Goal: Ask a question: Seek information or help from site administrators or community

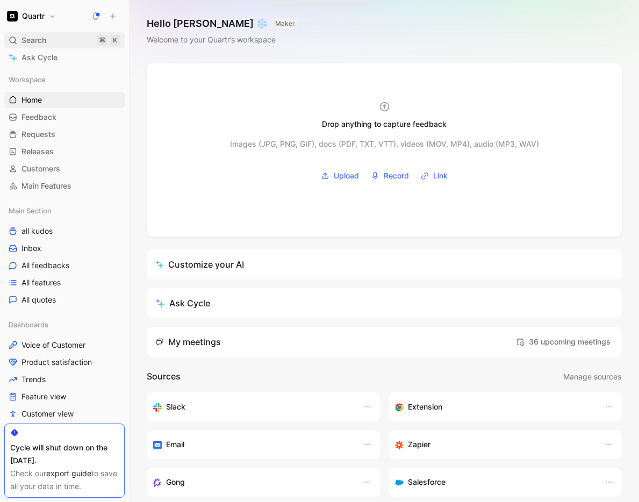
click at [40, 42] on span "Search" at bounding box center [34, 40] width 25 height 13
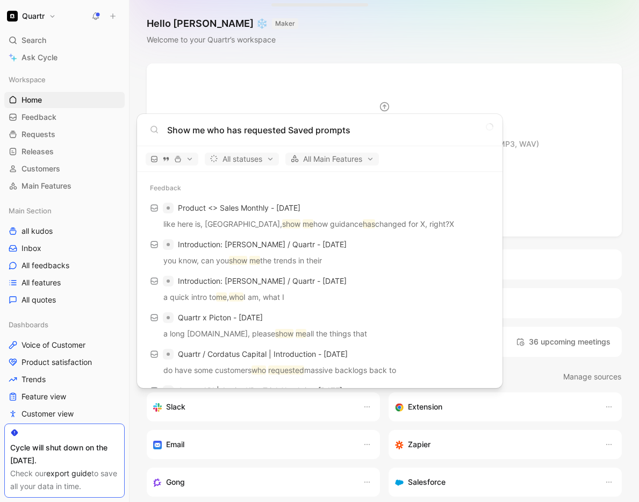
type input "Show me who has requested Saved prompts"
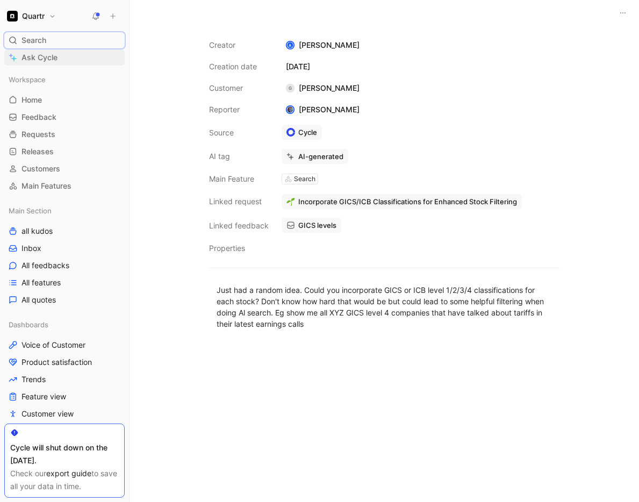
click at [54, 55] on span "Ask Cycle" at bounding box center [40, 57] width 36 height 13
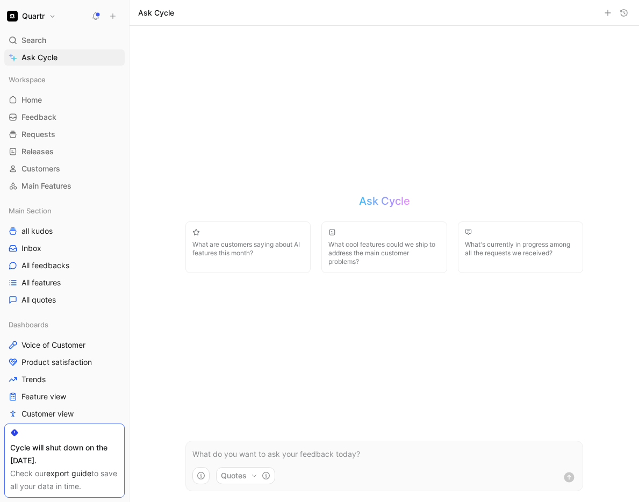
click at [308, 459] on p at bounding box center [385, 454] width 384 height 13
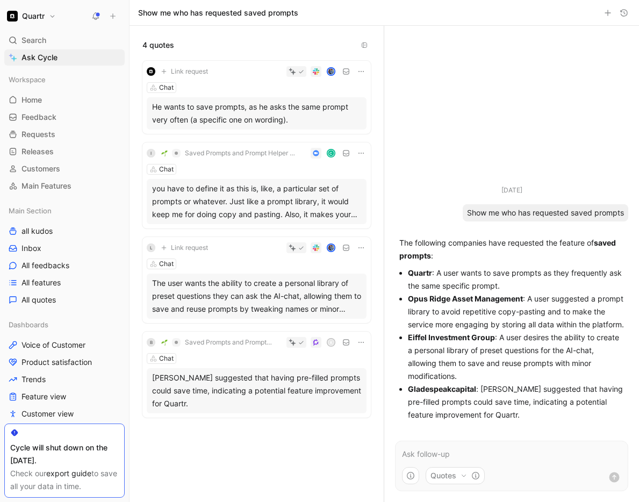
click at [283, 384] on div "[PERSON_NAME] suggested that having pre-filled prompts could save time, indicat…" at bounding box center [256, 391] width 209 height 39
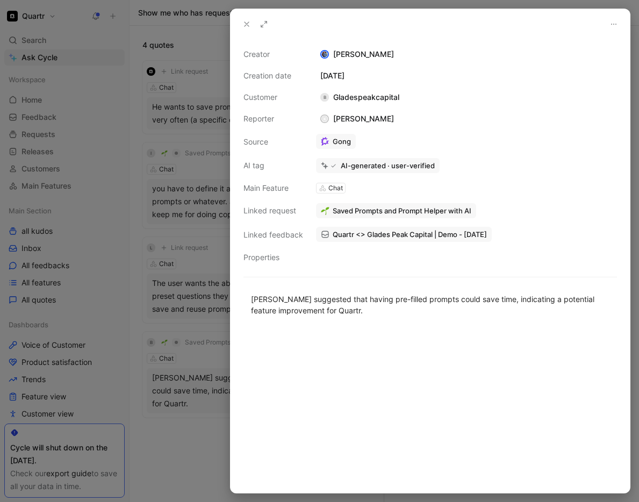
click at [347, 144] on link "Gong" at bounding box center [336, 141] width 40 height 15
click at [248, 25] on use at bounding box center [247, 24] width 4 height 4
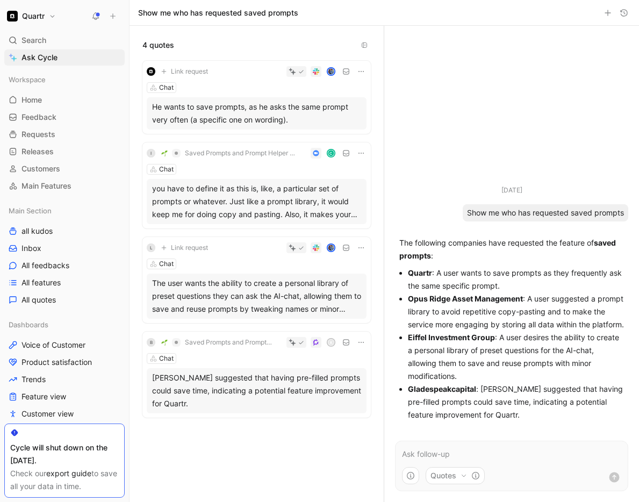
click at [232, 343] on span "Saved Prompts and Prompt Helper with AI" at bounding box center [229, 342] width 88 height 9
click at [54, 249] on link "Inbox" at bounding box center [64, 248] width 120 height 16
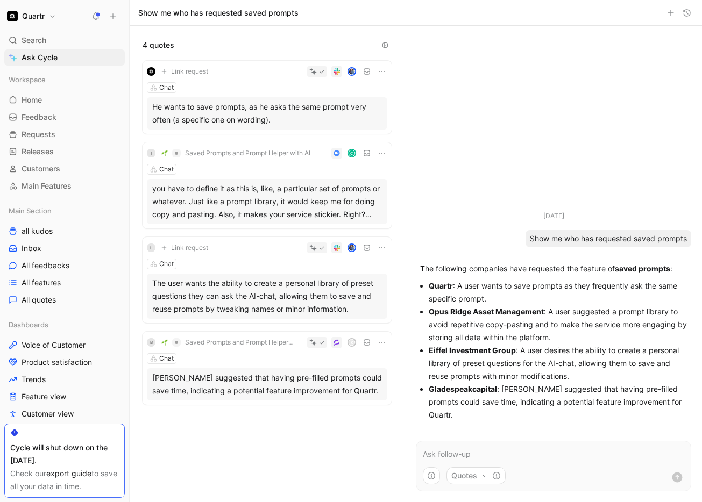
click at [221, 121] on div "He wants to save prompts, as he asks the same prompt very often (a specific one…" at bounding box center [267, 114] width 230 height 26
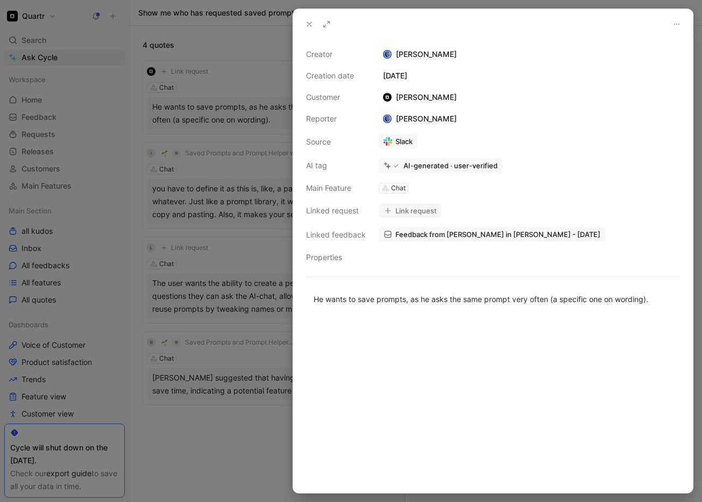
click at [221, 121] on div at bounding box center [351, 251] width 702 height 502
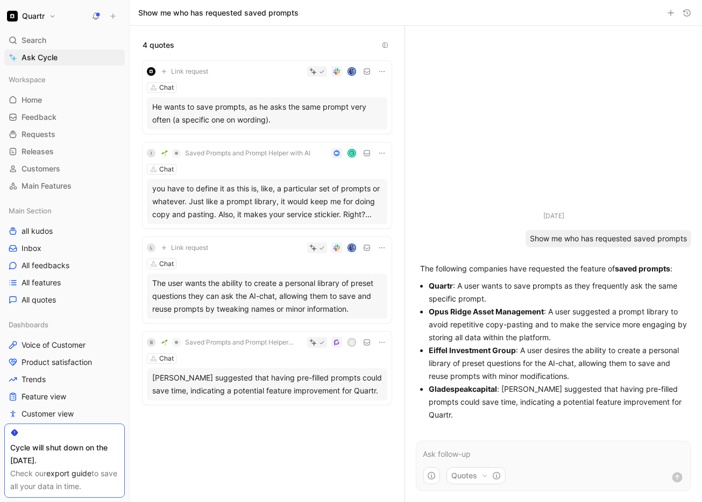
click at [234, 194] on div "you have to define it as this is, like, a particular set of prompts or whatever…" at bounding box center [267, 201] width 230 height 39
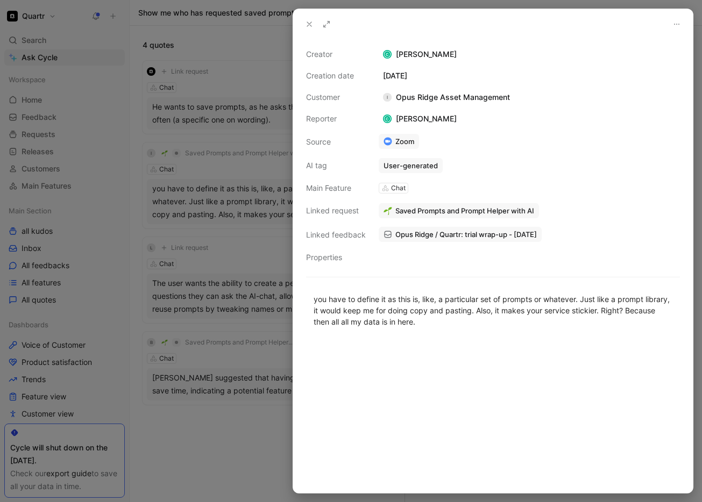
click at [216, 298] on div at bounding box center [351, 251] width 702 height 502
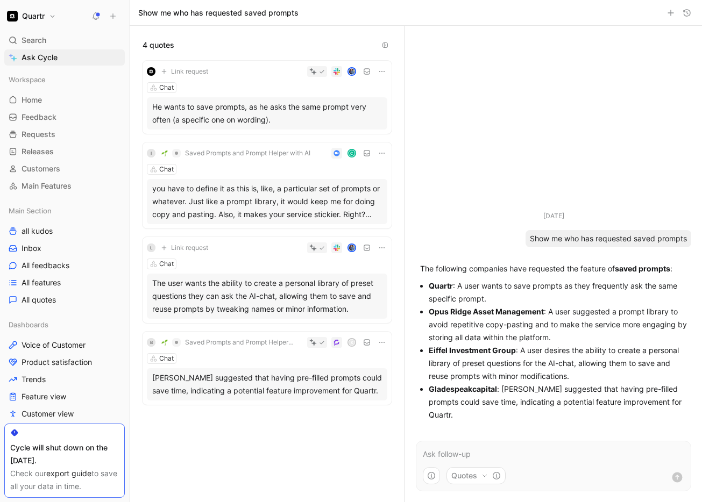
click at [222, 302] on div "The user wants the ability to create a personal library of preset questions the…" at bounding box center [267, 296] width 230 height 39
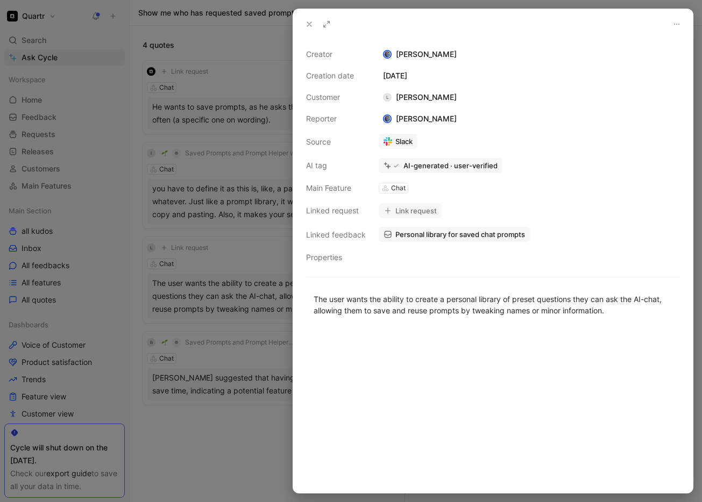
click at [222, 302] on div at bounding box center [351, 251] width 702 height 502
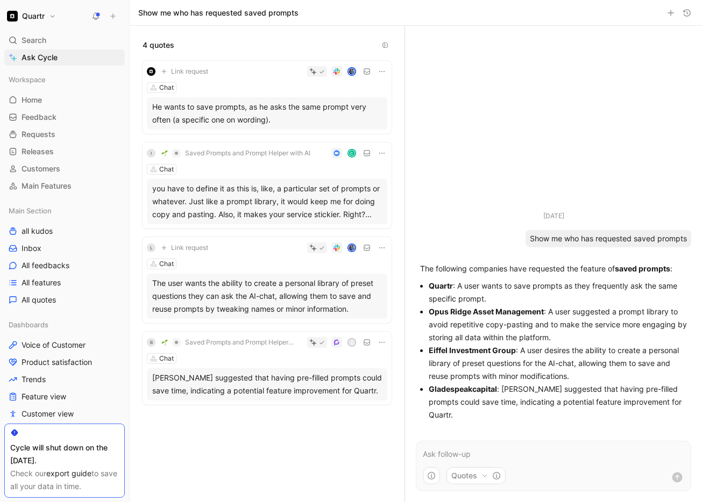
click at [227, 384] on div "[PERSON_NAME] suggested that having pre-filled prompts could save time, indicat…" at bounding box center [267, 385] width 230 height 26
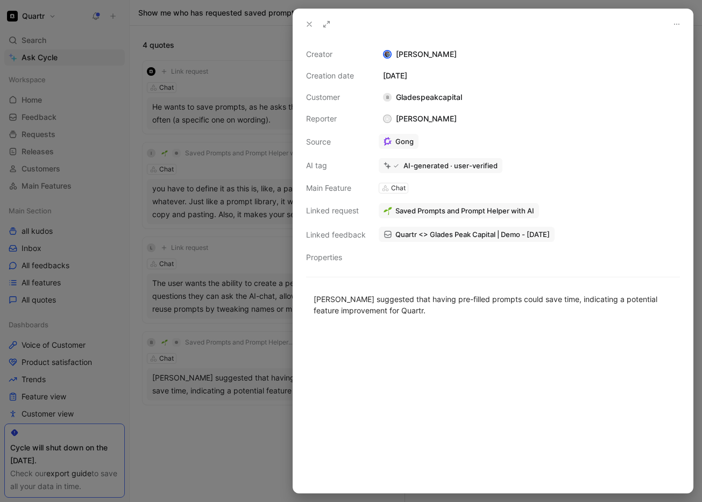
click at [308, 23] on use at bounding box center [309, 24] width 4 height 4
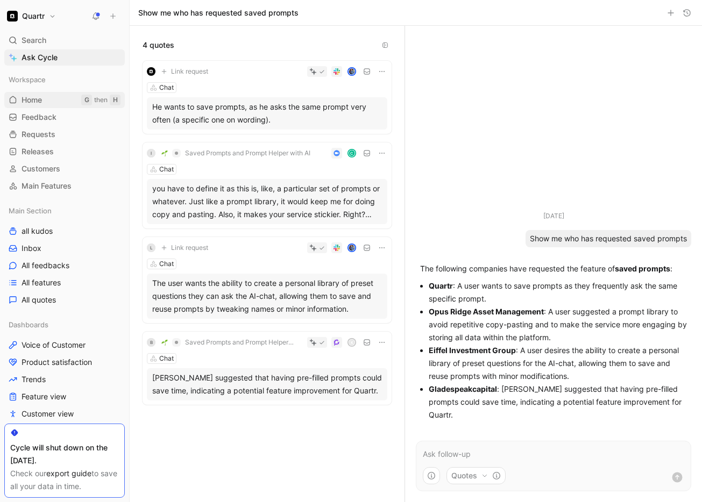
click at [42, 97] on span "Home" at bounding box center [32, 100] width 20 height 11
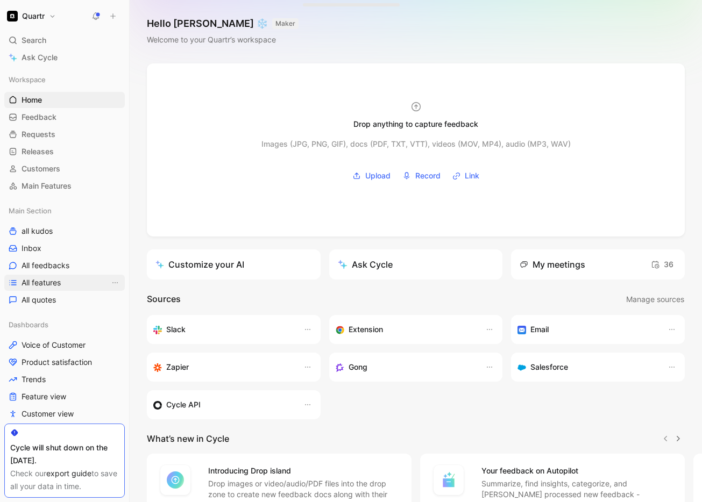
click at [53, 280] on span "All features" at bounding box center [41, 283] width 39 height 11
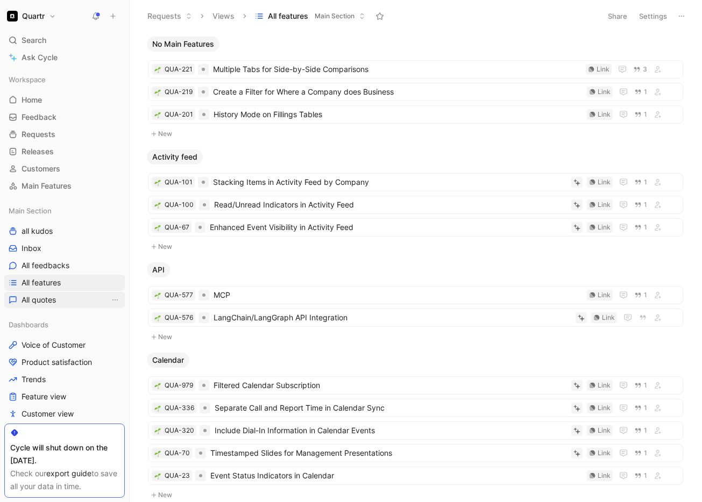
click at [51, 294] on link "All quotes" at bounding box center [64, 300] width 120 height 16
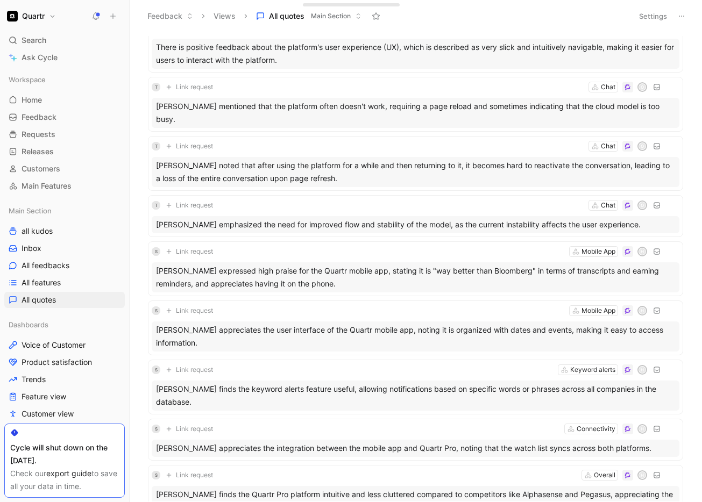
scroll to position [177, 0]
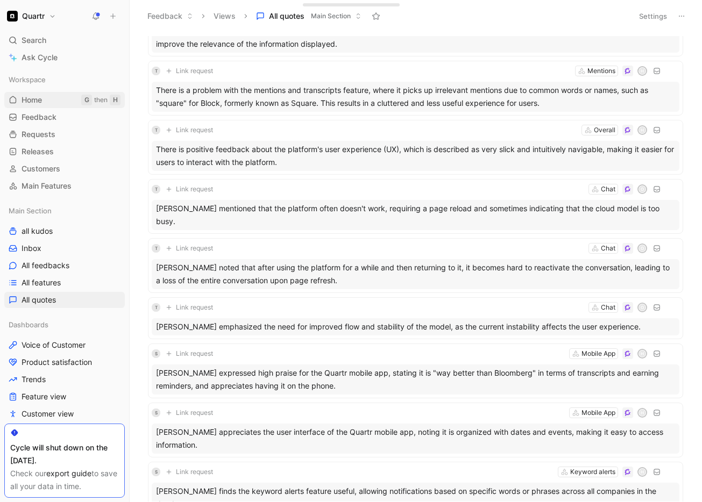
click at [41, 98] on span "Home" at bounding box center [32, 100] width 20 height 11
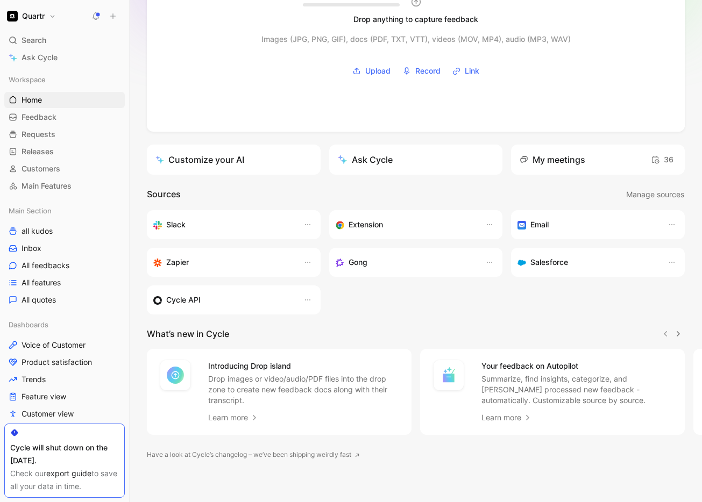
scroll to position [112, 0]
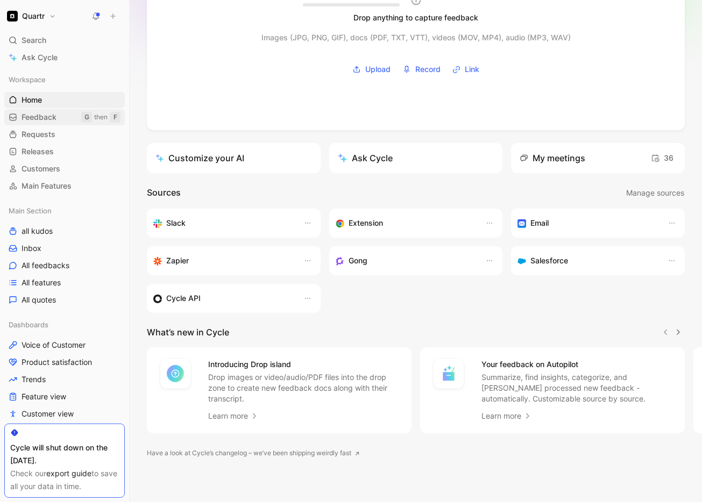
click at [94, 112] on div "then" at bounding box center [100, 117] width 13 height 11
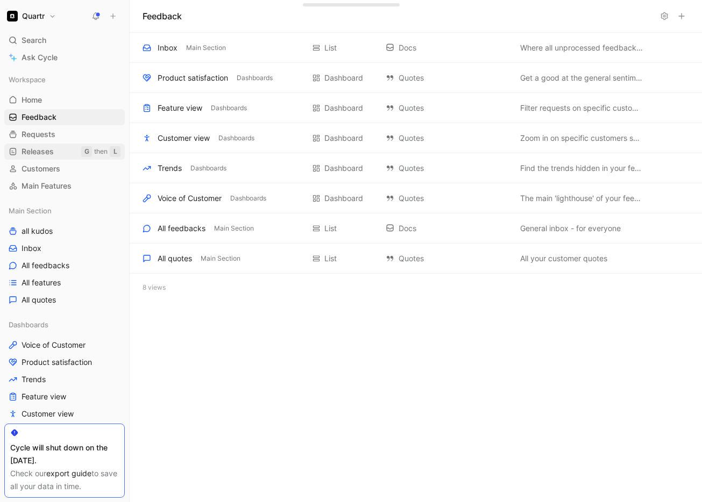
click at [34, 153] on span "Releases" at bounding box center [38, 151] width 32 height 11
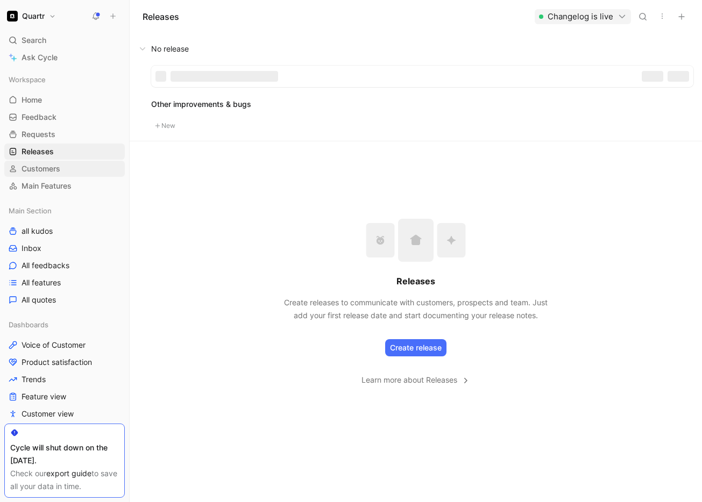
click at [35, 170] on span "Customers" at bounding box center [41, 169] width 39 height 11
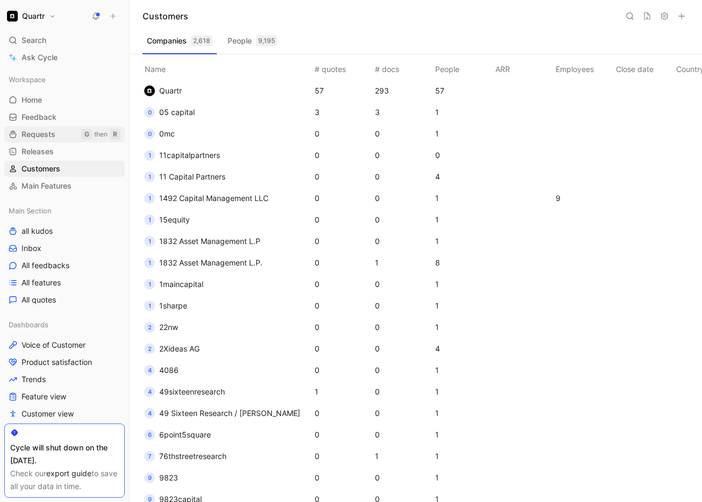
click at [39, 131] on span "Requests" at bounding box center [39, 134] width 34 height 11
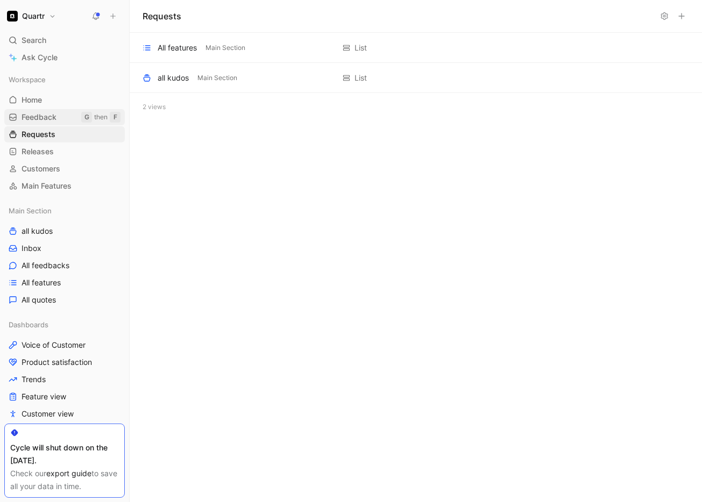
click at [41, 122] on span "Feedback" at bounding box center [39, 117] width 35 height 11
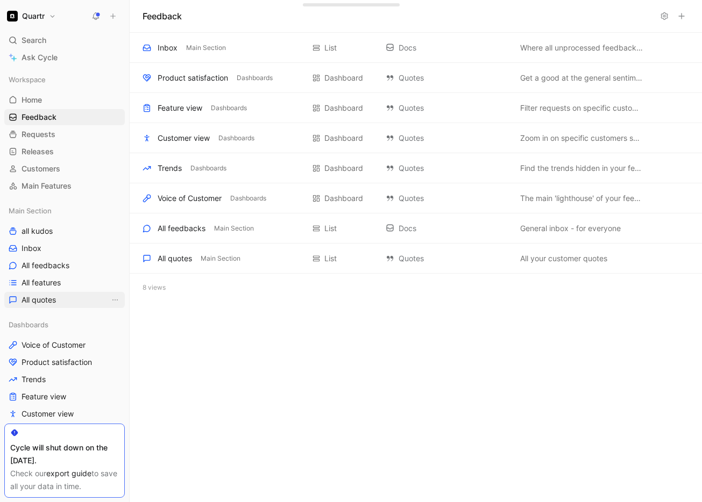
click at [50, 304] on span "All quotes" at bounding box center [39, 300] width 34 height 11
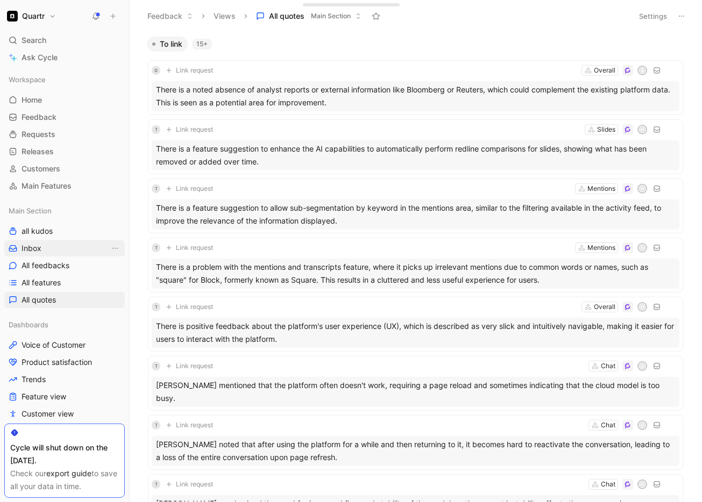
click at [42, 245] on link "Inbox" at bounding box center [64, 248] width 120 height 16
